Goal: Transaction & Acquisition: Purchase product/service

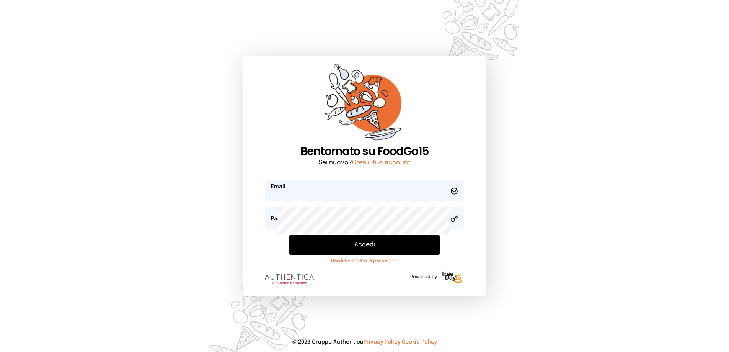
type input "**********"
click at [352, 255] on button "Accedi" at bounding box center [364, 245] width 151 height 20
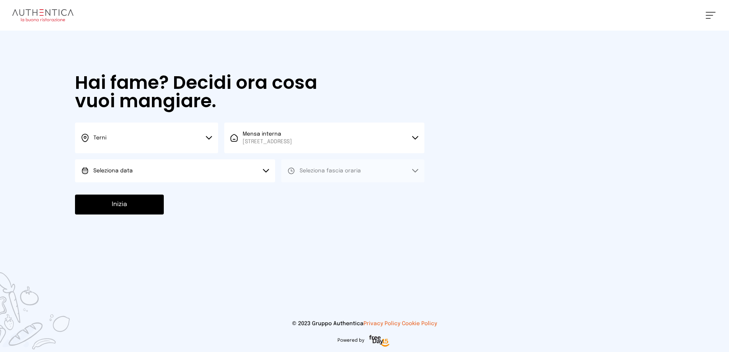
click at [215, 182] on button "Seleziona data" at bounding box center [175, 170] width 200 height 23
click at [189, 202] on li "[DATE], [DATE]" at bounding box center [175, 192] width 200 height 20
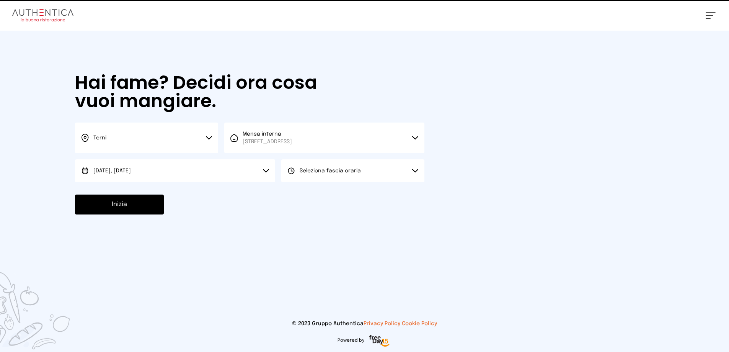
click at [328, 173] on span "Seleziona fascia oraria" at bounding box center [330, 170] width 61 height 5
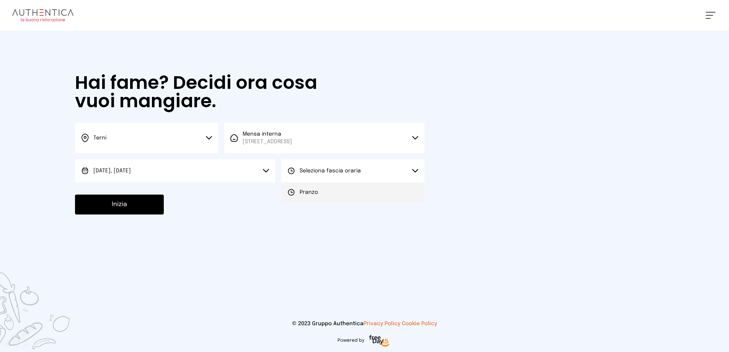
click at [318, 196] on span "Pranzo" at bounding box center [309, 192] width 18 height 8
click at [156, 214] on button "Inizia" at bounding box center [119, 204] width 89 height 20
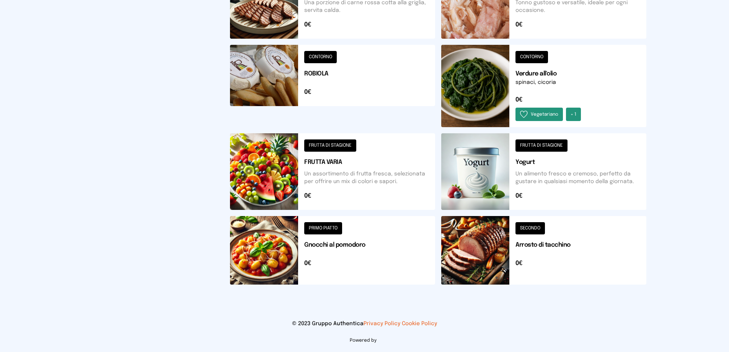
scroll to position [421, 0]
click at [340, 240] on button at bounding box center [332, 250] width 205 height 69
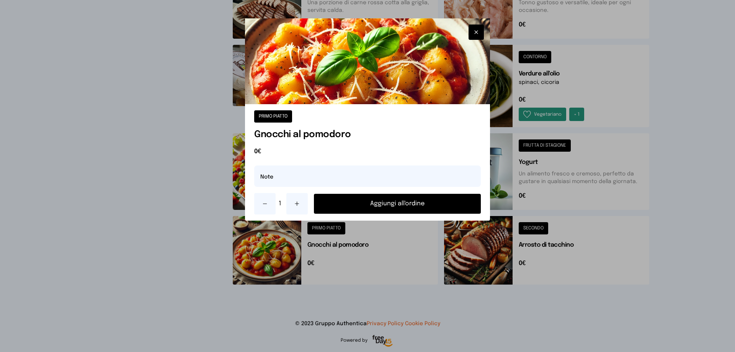
click at [370, 214] on button "Aggiungi all'ordine" at bounding box center [397, 204] width 167 height 20
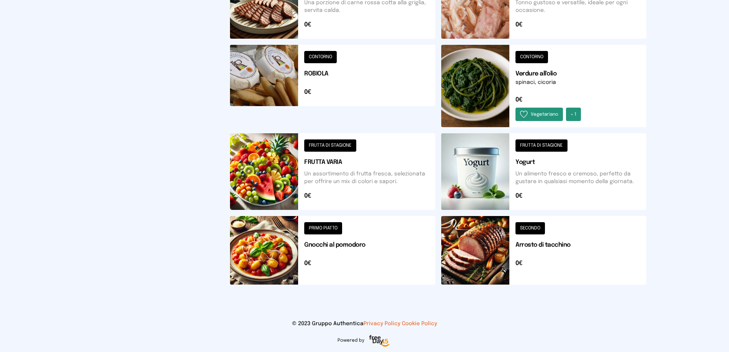
click at [545, 45] on button at bounding box center [543, 86] width 205 height 82
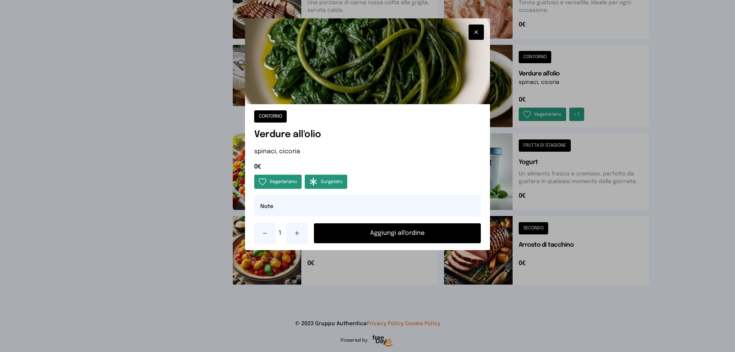
click at [366, 243] on button "Aggiungi all'ordine" at bounding box center [397, 233] width 167 height 20
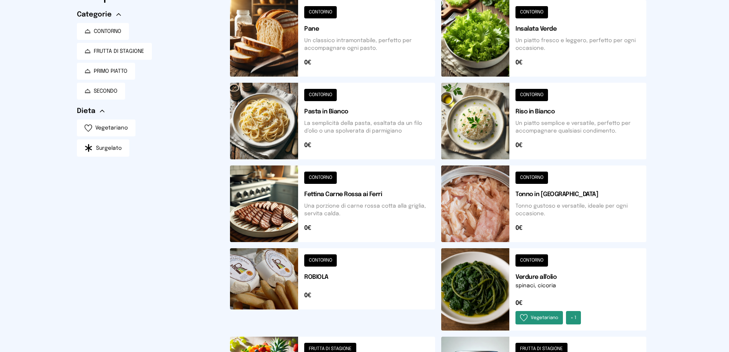
scroll to position [0, 0]
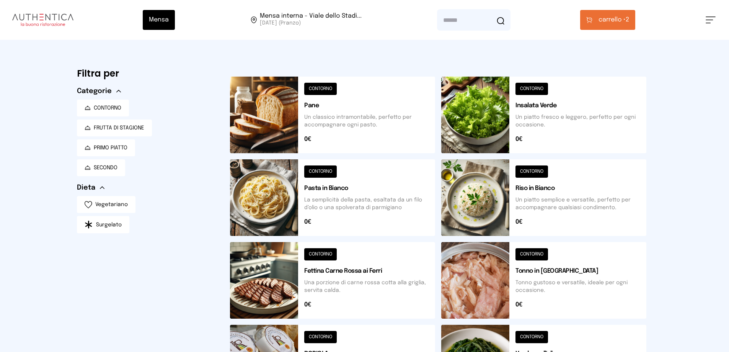
click at [613, 23] on span "carrello •" at bounding box center [612, 19] width 27 height 9
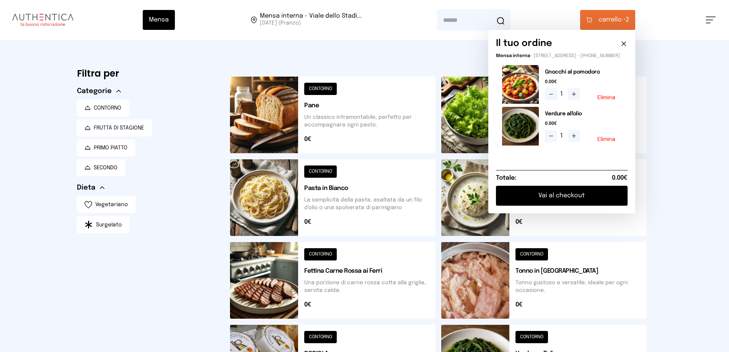
click at [542, 206] on button "Vai al checkout" at bounding box center [562, 196] width 132 height 20
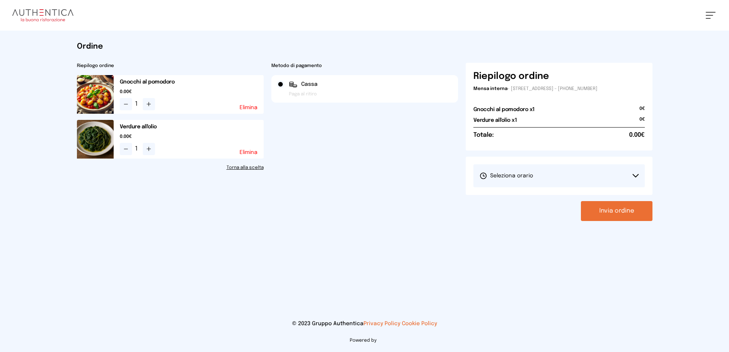
click at [531, 180] on span "Seleziona orario" at bounding box center [507, 176] width 54 height 8
click at [506, 201] on span "1° Turno (13:00 - 15:00)" at bounding box center [509, 197] width 58 height 8
click at [595, 221] on button "Invia ordine" at bounding box center [617, 211] width 72 height 20
